Goal: Task Accomplishment & Management: Manage account settings

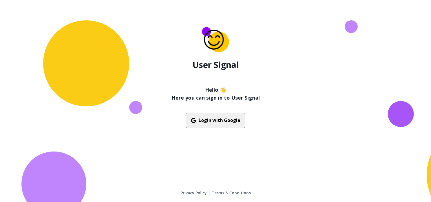
click at [222, 120] on button "Login with Google" at bounding box center [215, 120] width 59 height 15
click at [222, 121] on button "Login with Google" at bounding box center [215, 120] width 59 height 15
click at [219, 118] on button "Login with Google" at bounding box center [215, 120] width 59 height 15
click at [225, 193] on link "Terms & Conditions" at bounding box center [230, 193] width 39 height 6
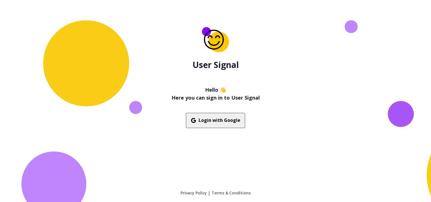
click at [228, 120] on button "Login with Google" at bounding box center [215, 120] width 59 height 15
